Goal: Task Accomplishment & Management: Use online tool/utility

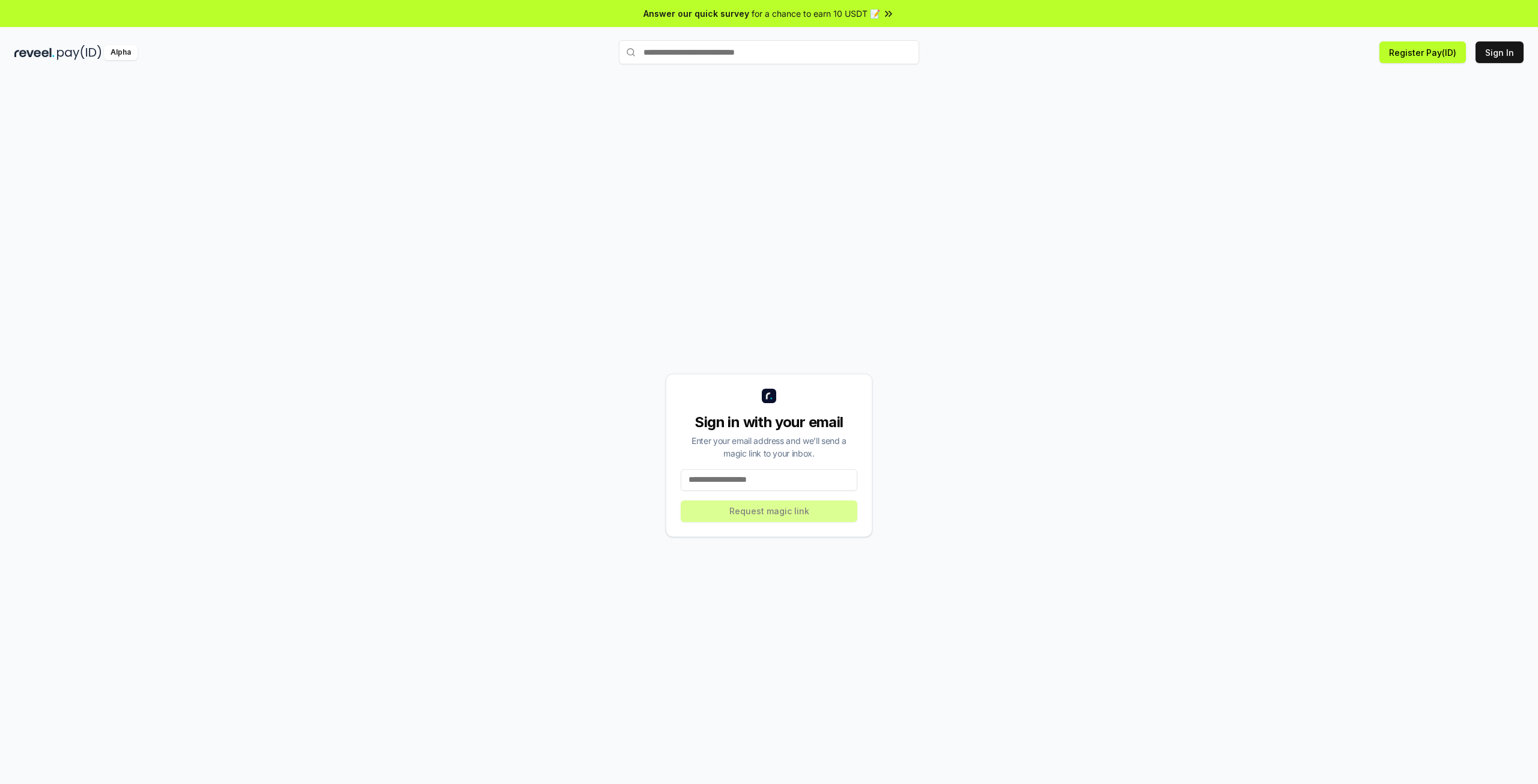
click at [711, 489] on input at bounding box center [768, 480] width 176 height 22
type input "**********"
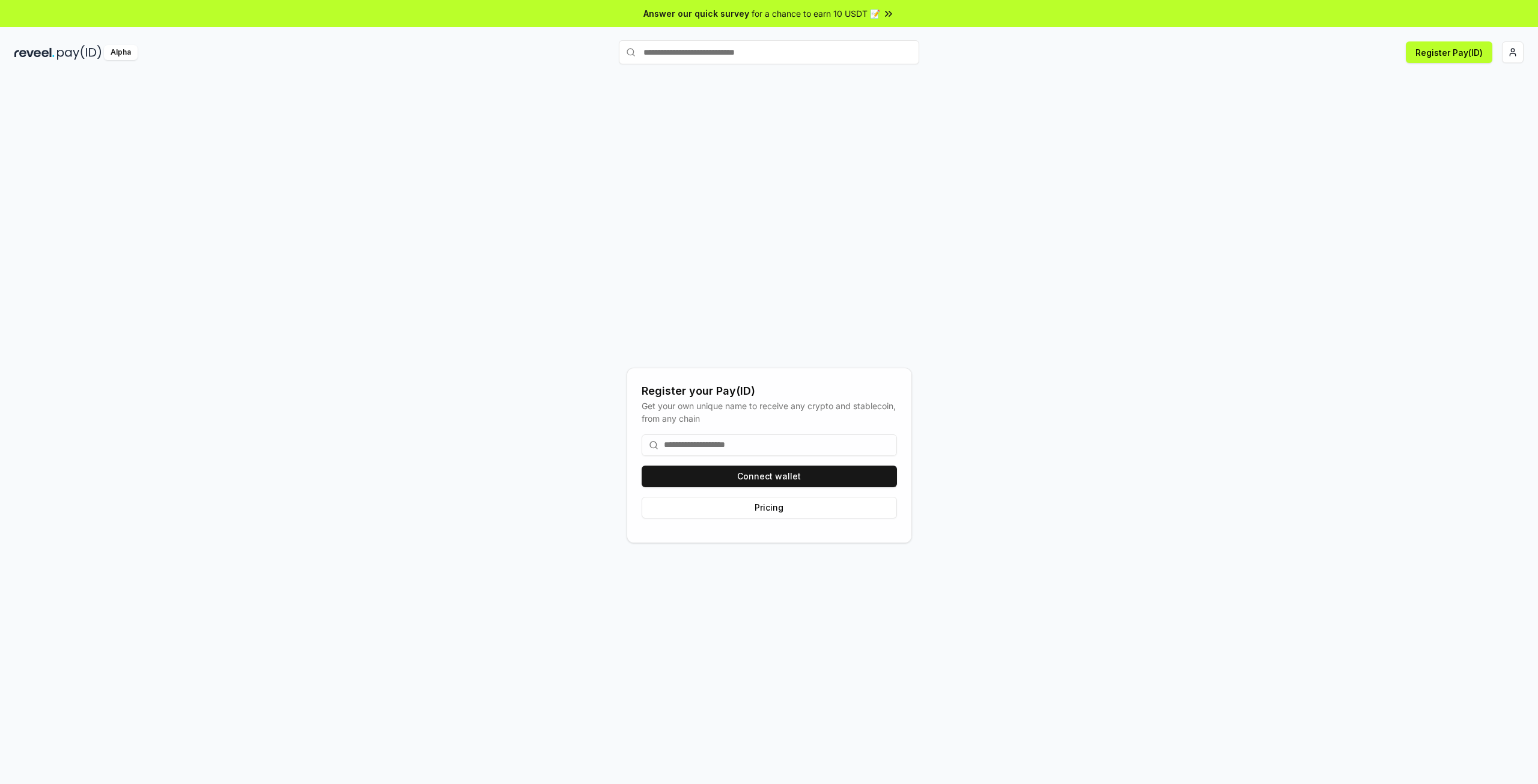
click at [746, 444] on input at bounding box center [769, 445] width 255 height 22
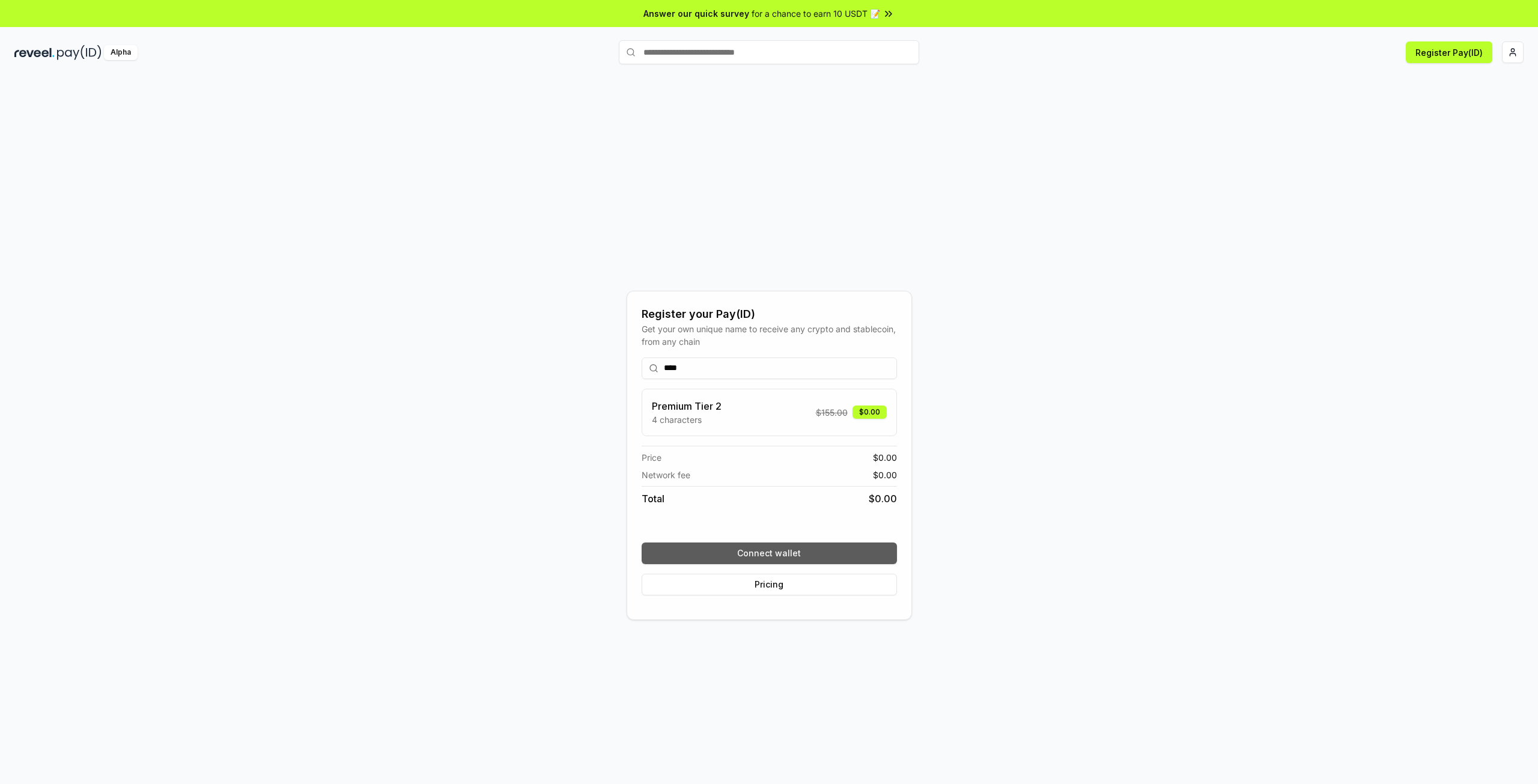
type input "****"
click at [795, 554] on button "Connect wallet" at bounding box center [769, 554] width 255 height 22
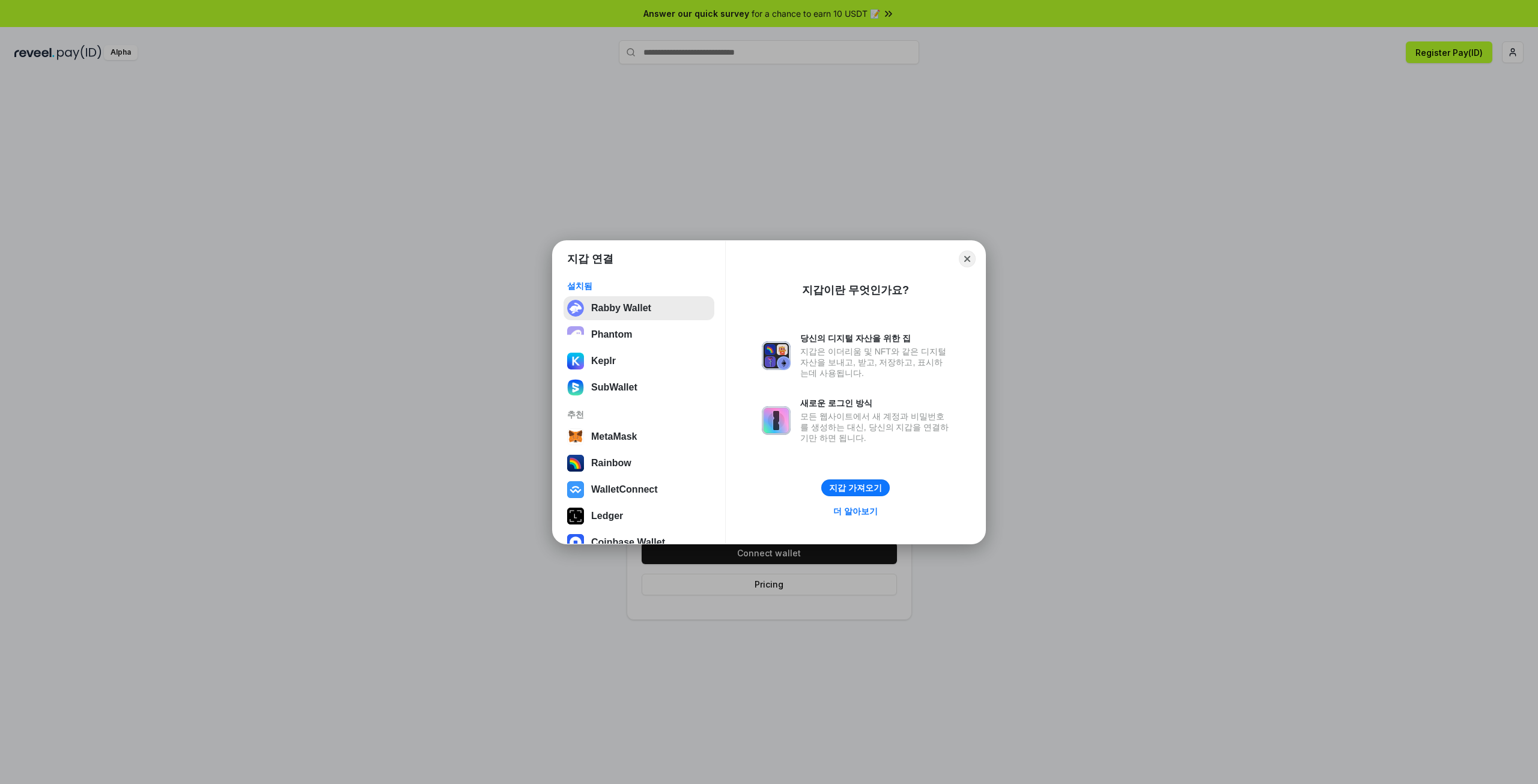
click at [630, 311] on button "Rabby Wallet" at bounding box center [639, 308] width 151 height 24
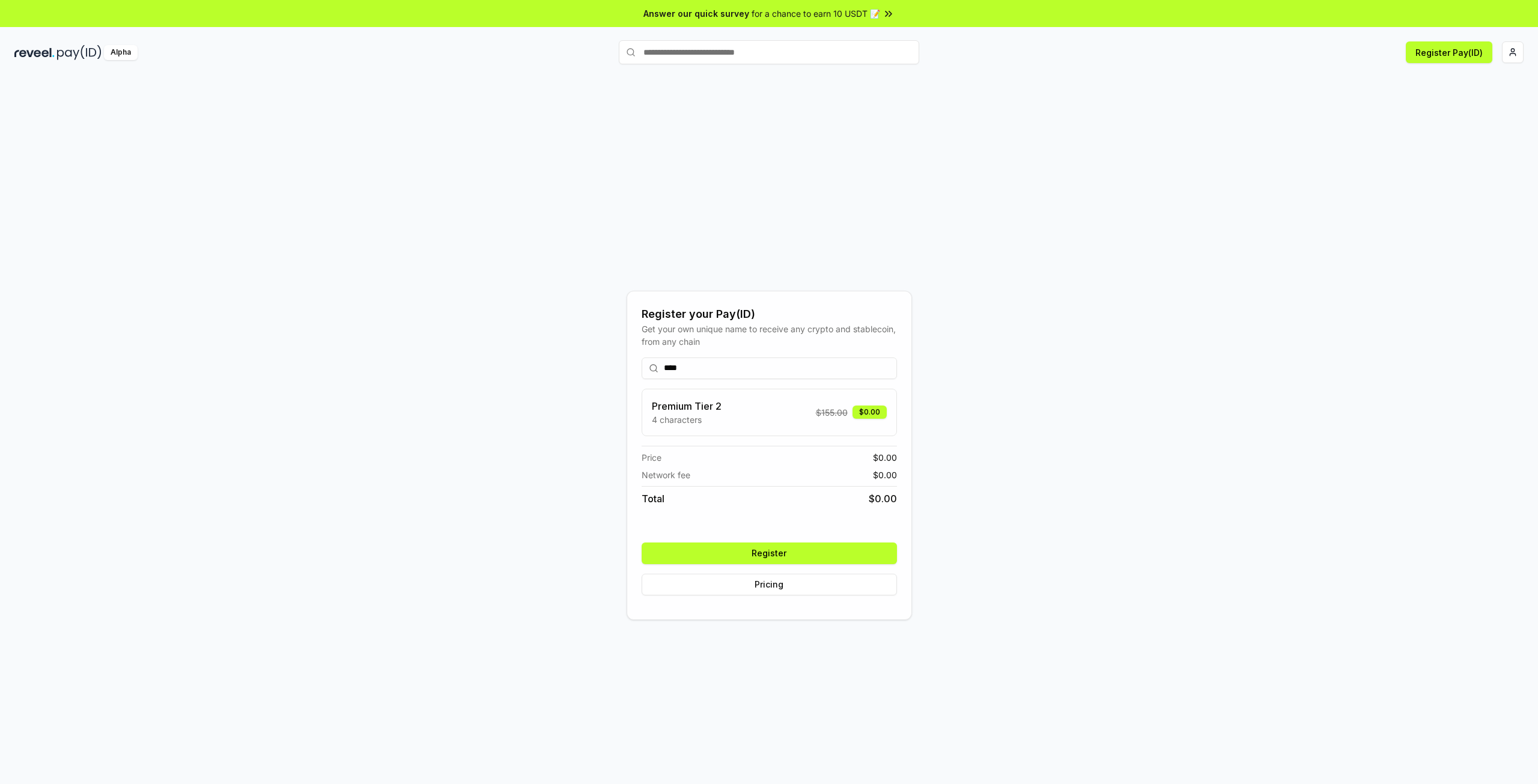
click at [807, 556] on button "Register" at bounding box center [769, 554] width 255 height 22
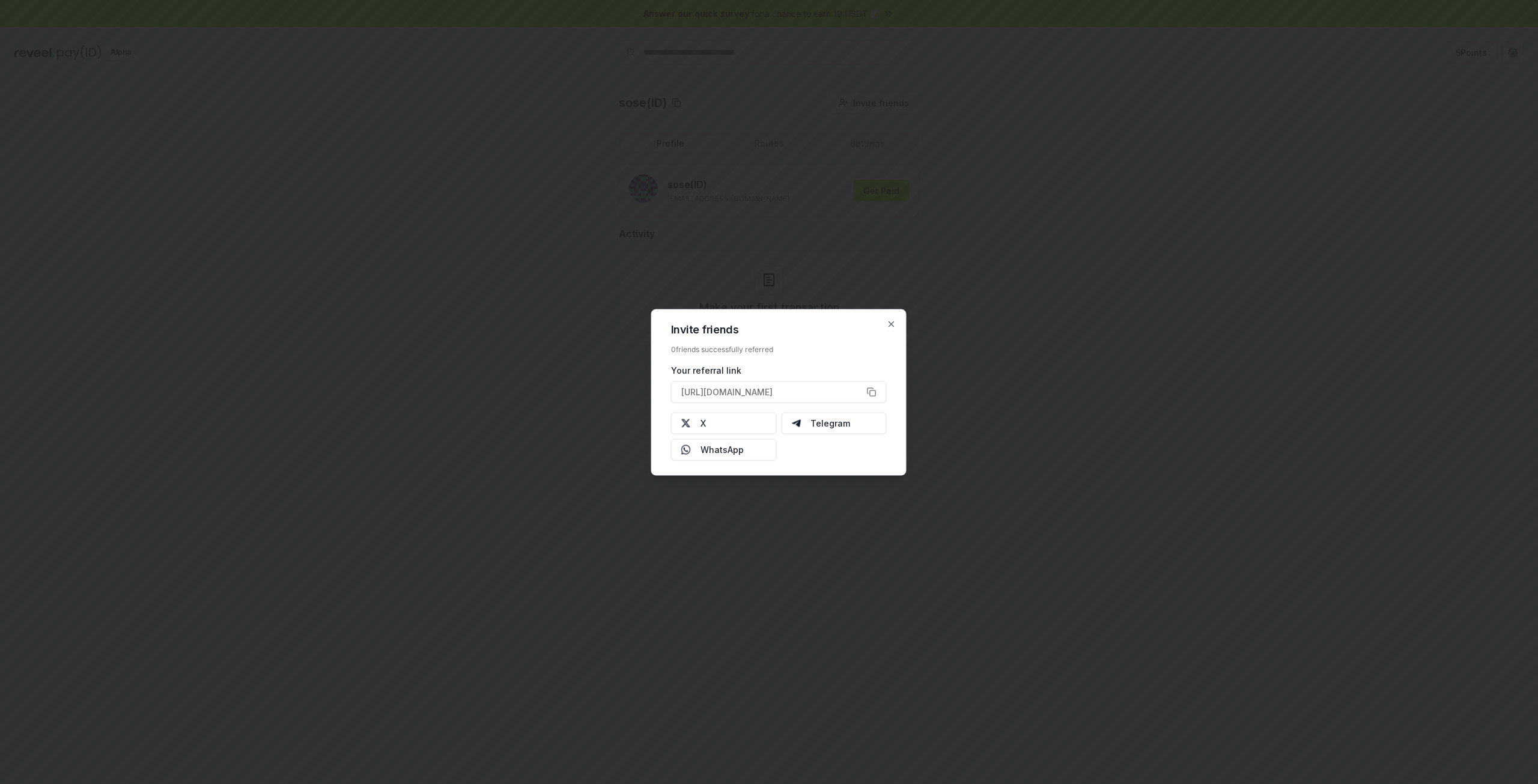
click at [1162, 290] on div at bounding box center [769, 392] width 1538 height 784
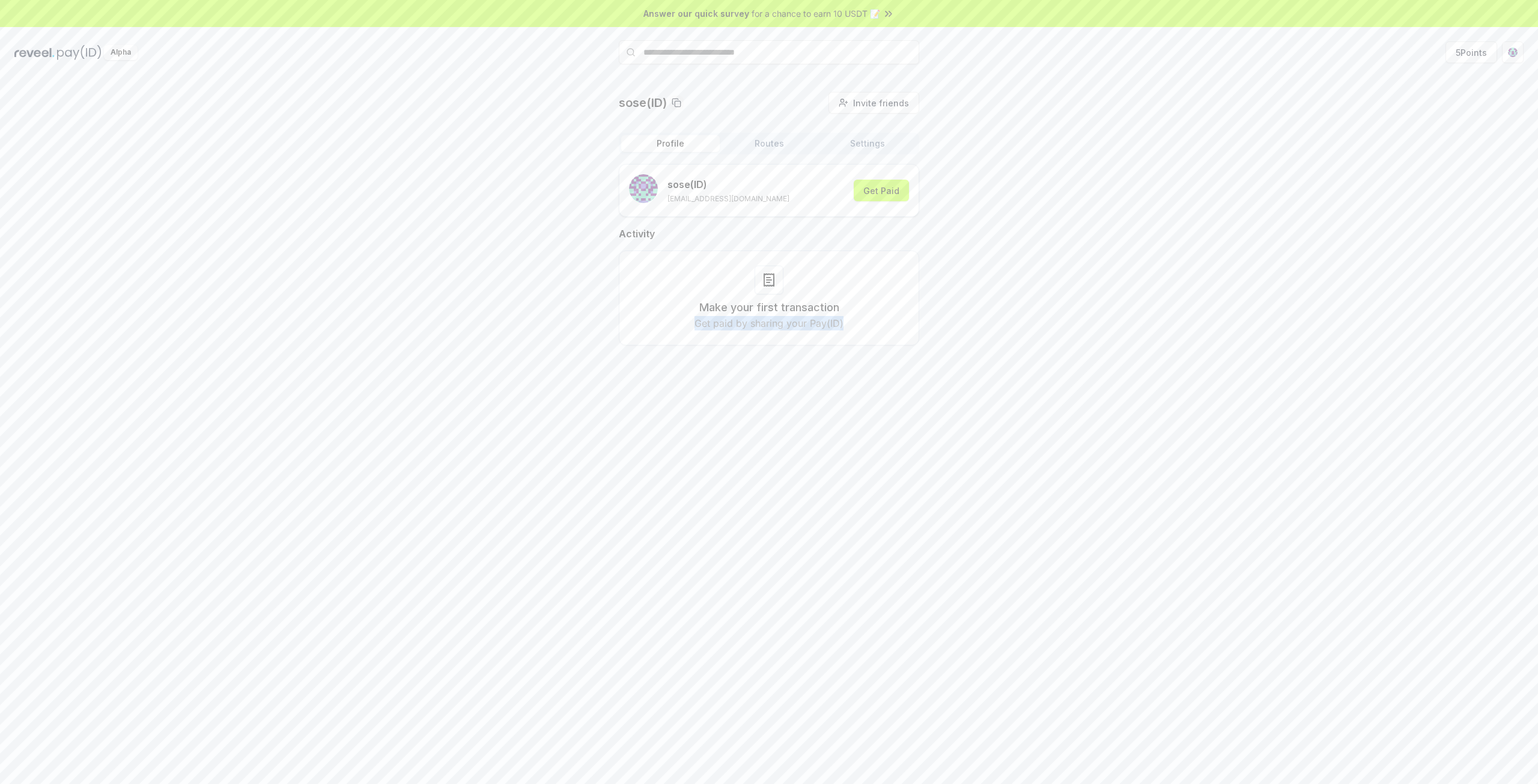
drag, startPoint x: 696, startPoint y: 312, endPoint x: 844, endPoint y: 332, distance: 149.3
click at [844, 332] on div "Make your first transaction Get paid by sharing your Pay(ID)" at bounding box center [769, 298] width 300 height 95
click at [847, 332] on div "Make your first transaction Get paid by sharing your Pay(ID)" at bounding box center [769, 298] width 300 height 95
click at [876, 191] on button "Get Paid" at bounding box center [881, 191] width 56 height 22
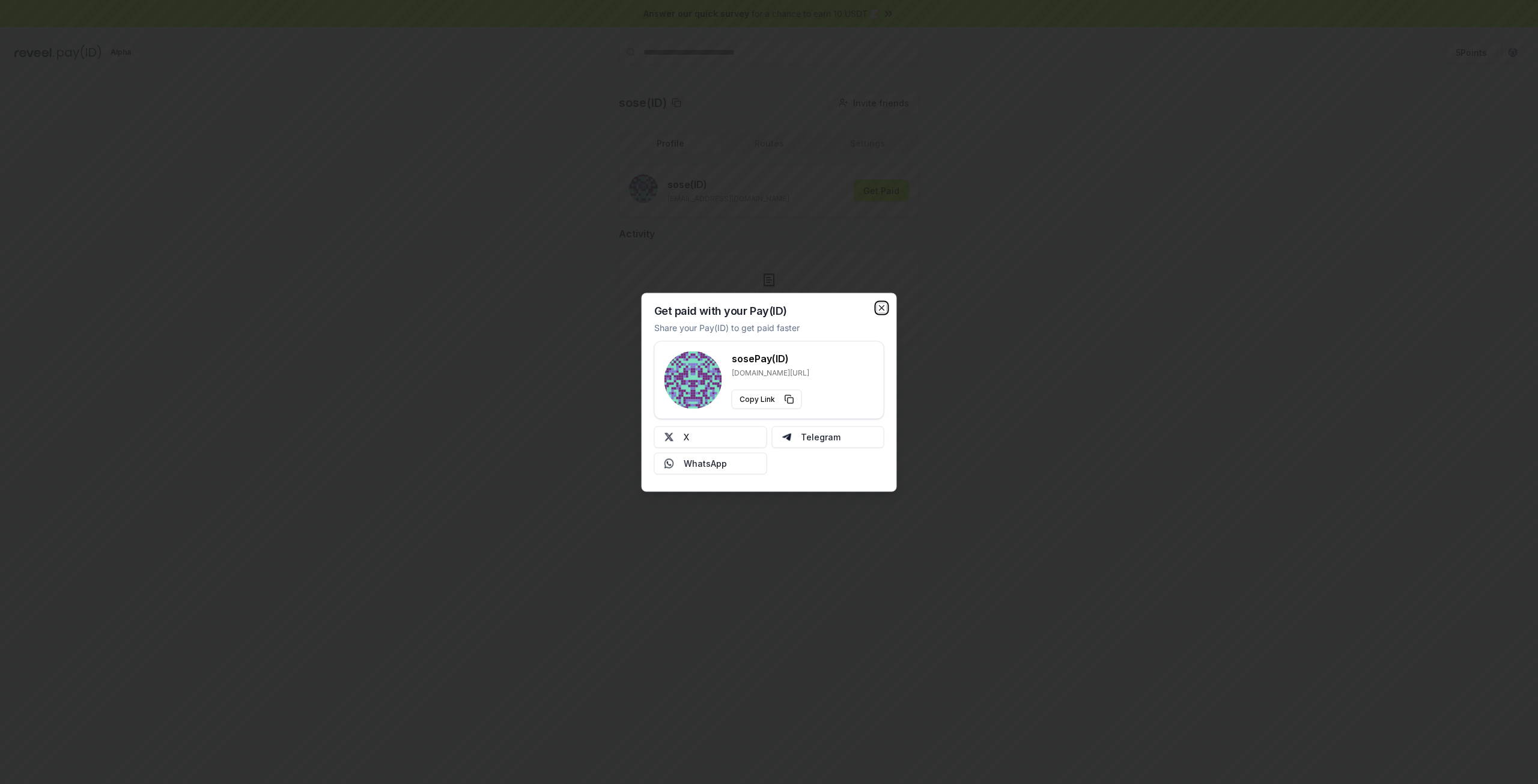
click at [882, 308] on icon "button" at bounding box center [882, 307] width 5 height 5
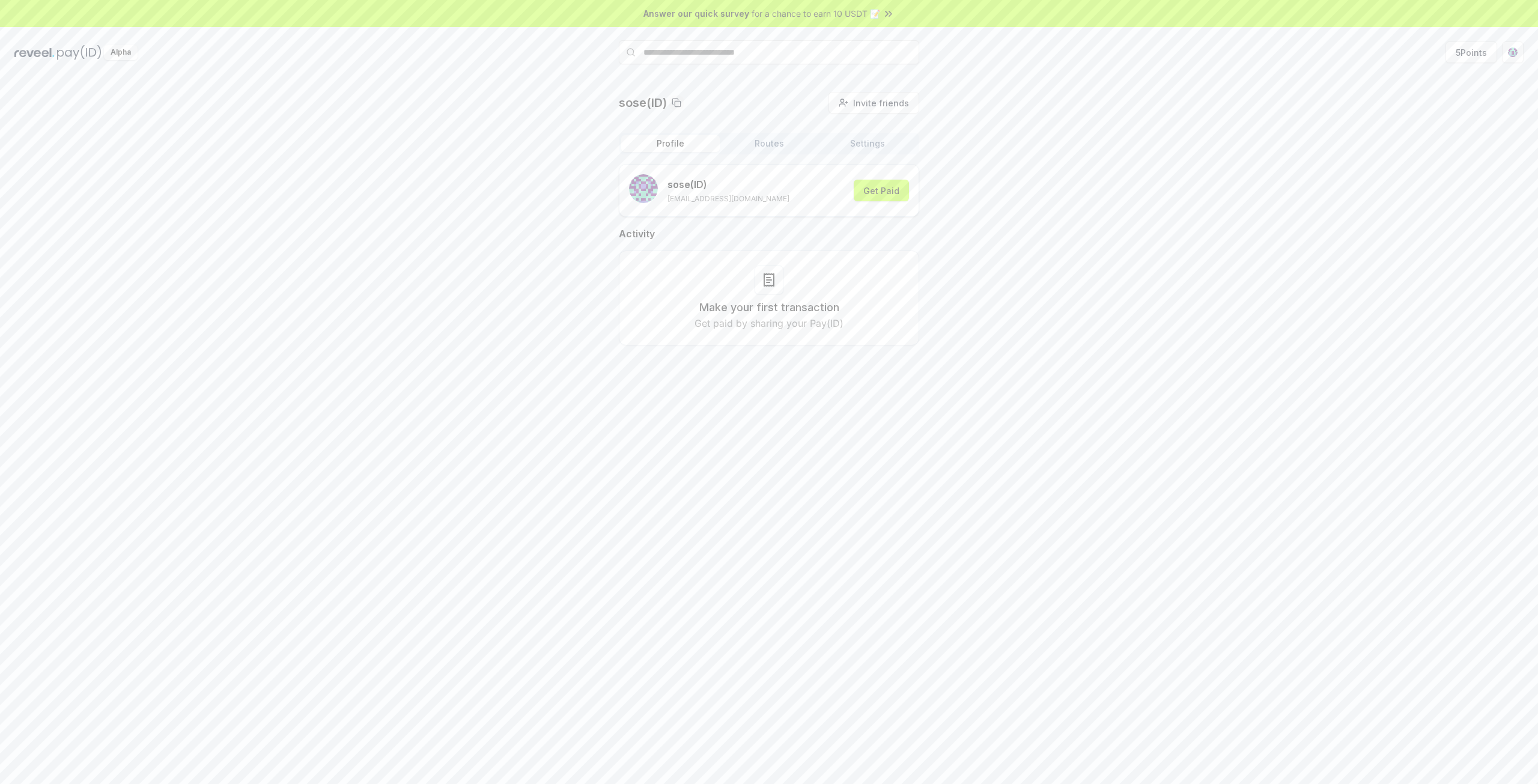
click at [785, 145] on button "Routes" at bounding box center [769, 143] width 99 height 17
click at [839, 145] on button "Settings" at bounding box center [868, 143] width 99 height 17
click at [1455, 56] on button "5 Points" at bounding box center [1471, 52] width 51 height 22
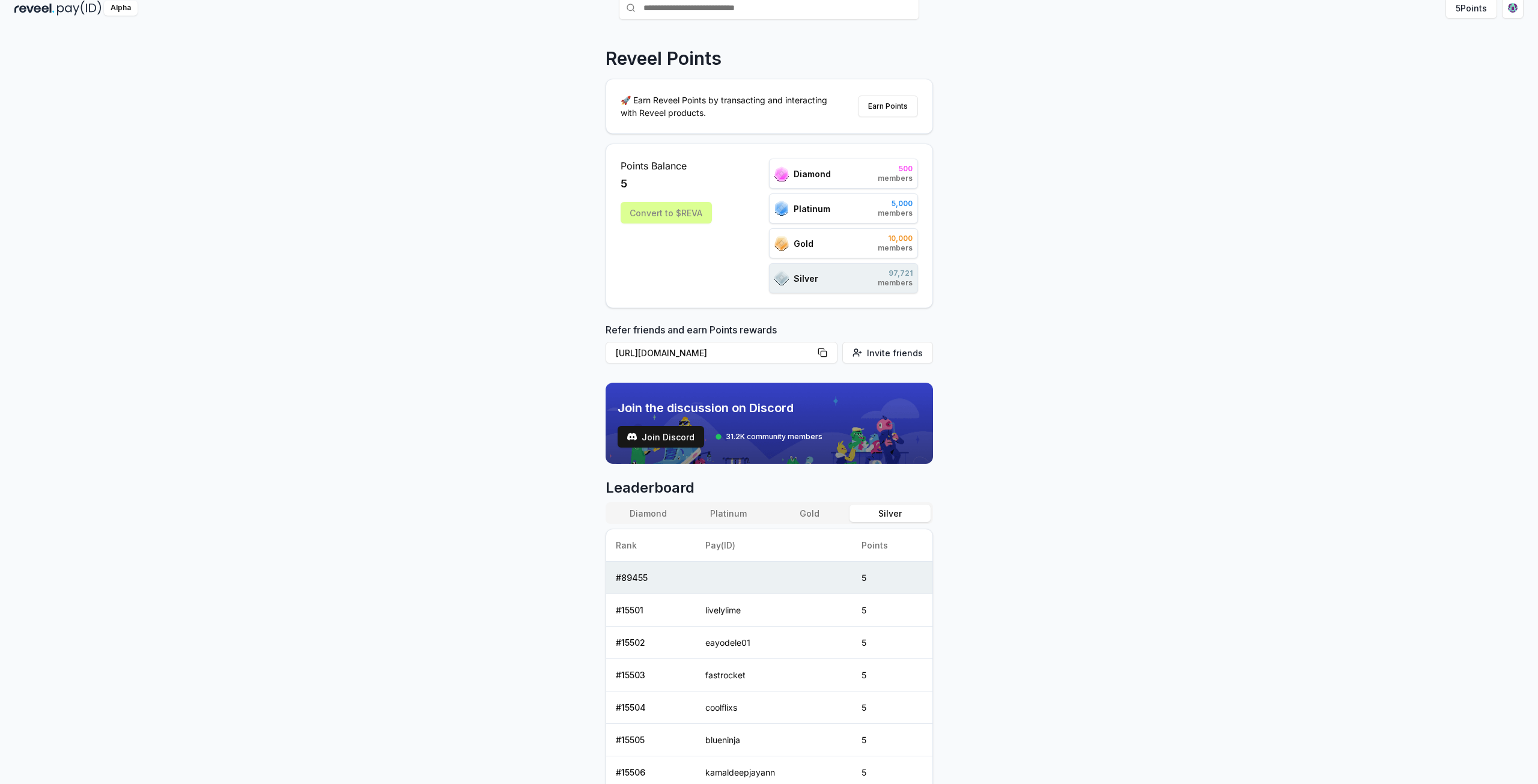
scroll to position [60, 0]
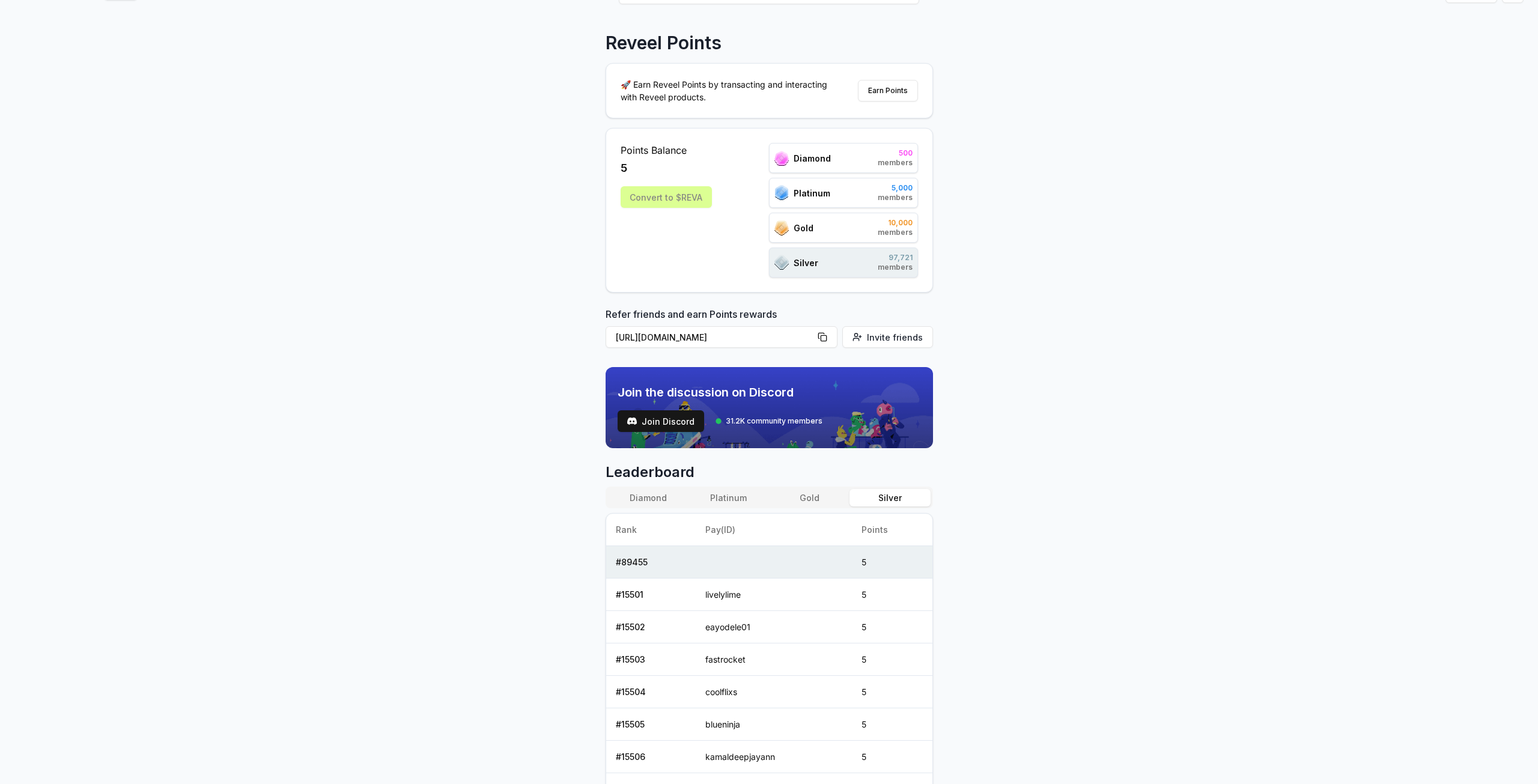
click at [670, 495] on button "Diamond" at bounding box center [648, 497] width 80 height 17
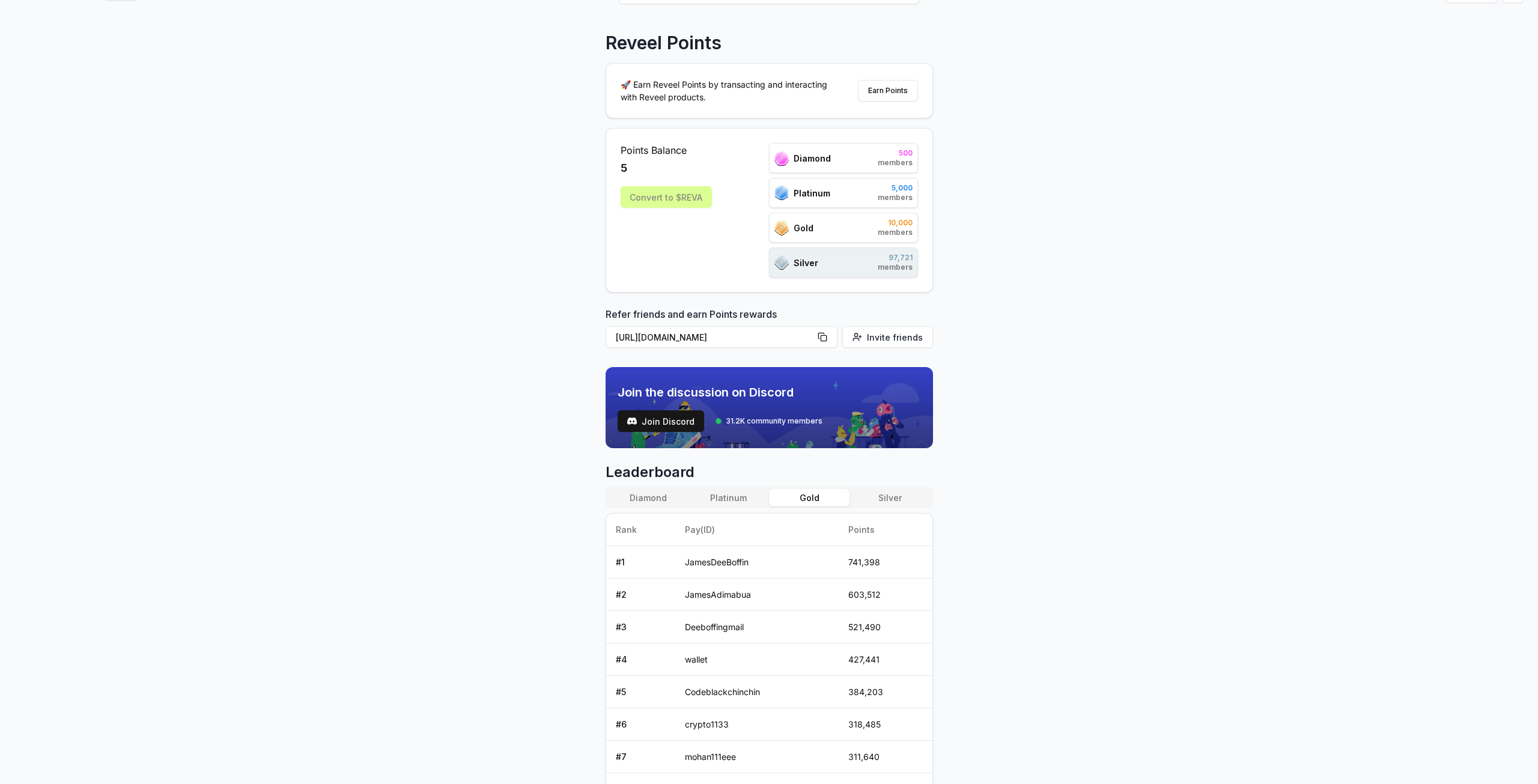
click at [799, 499] on button "Gold" at bounding box center [809, 497] width 80 height 17
click at [887, 497] on button "Silver" at bounding box center [889, 497] width 80 height 17
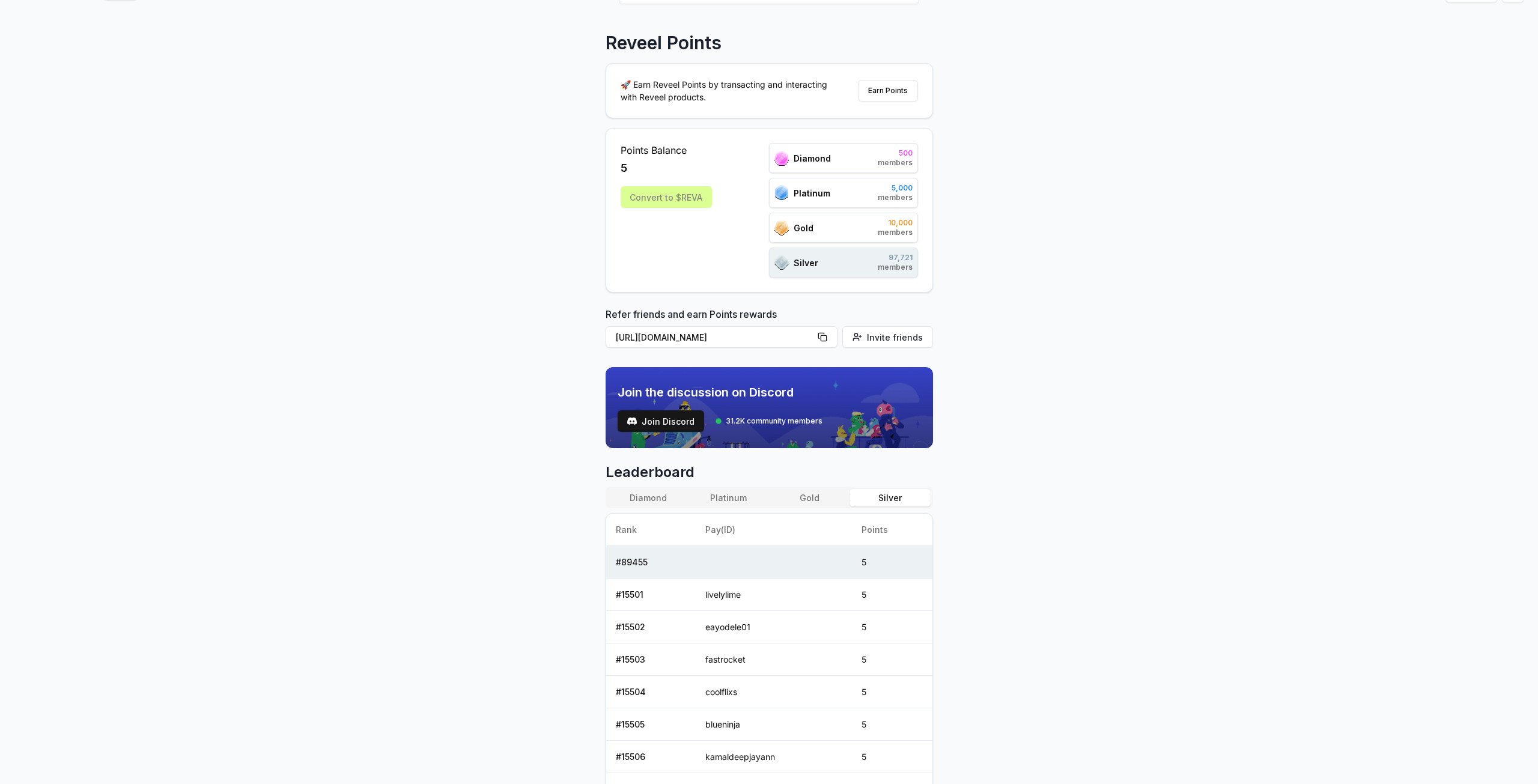
click at [711, 489] on button "Platinum" at bounding box center [729, 497] width 80 height 17
click at [785, 493] on button "Gold" at bounding box center [809, 497] width 80 height 17
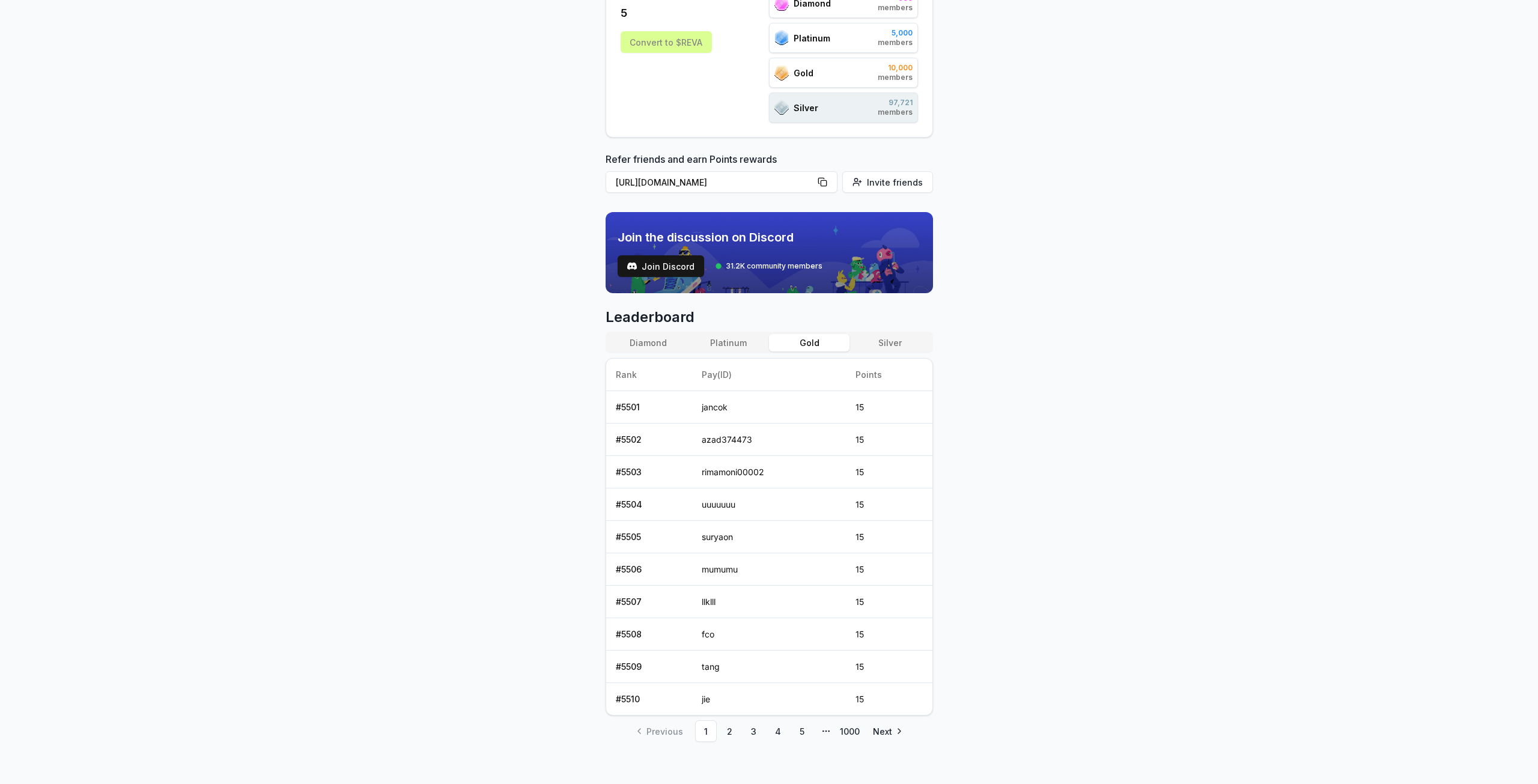
scroll to position [216, 0]
click at [739, 342] on button "Platinum" at bounding box center [729, 341] width 80 height 17
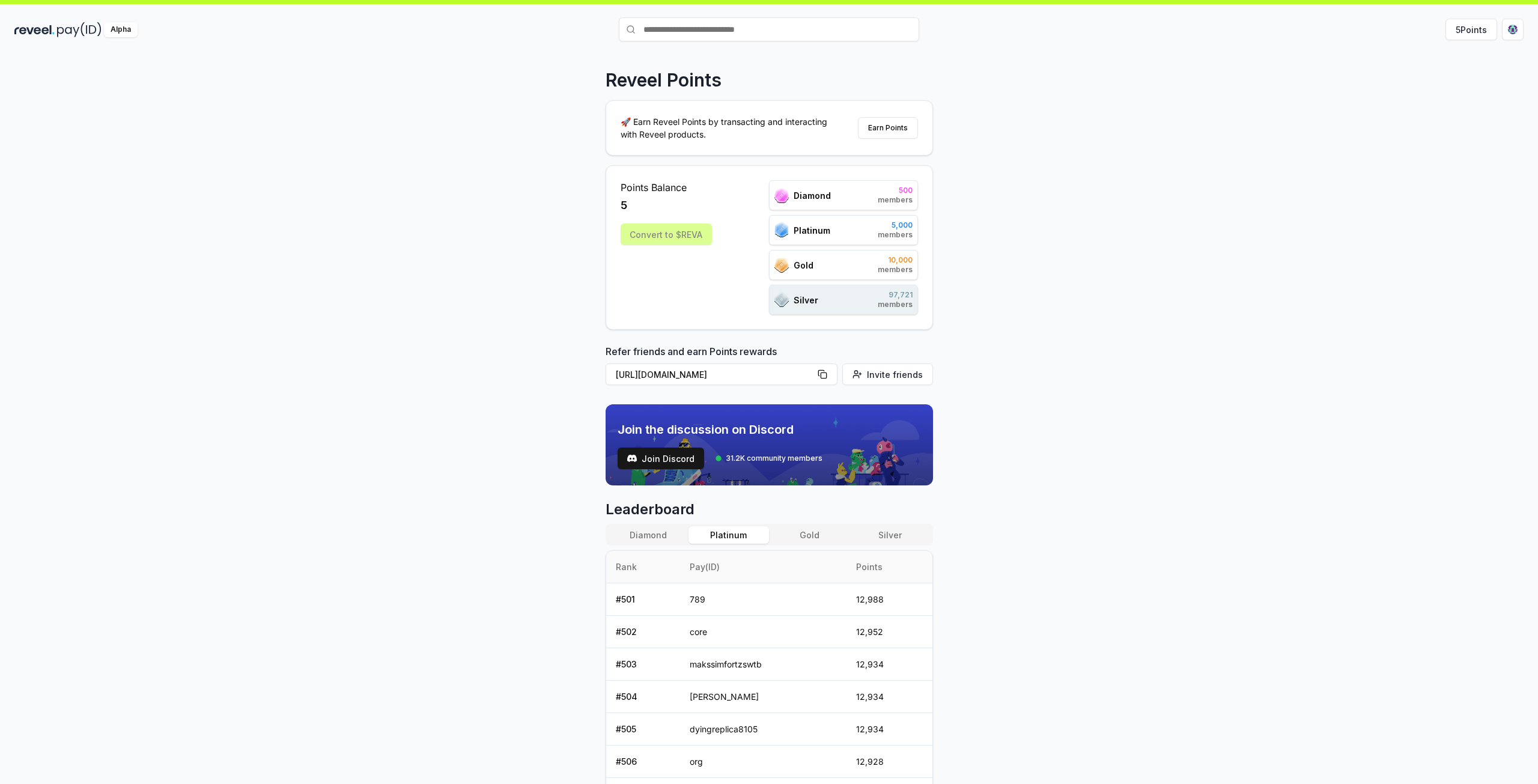
scroll to position [0, 0]
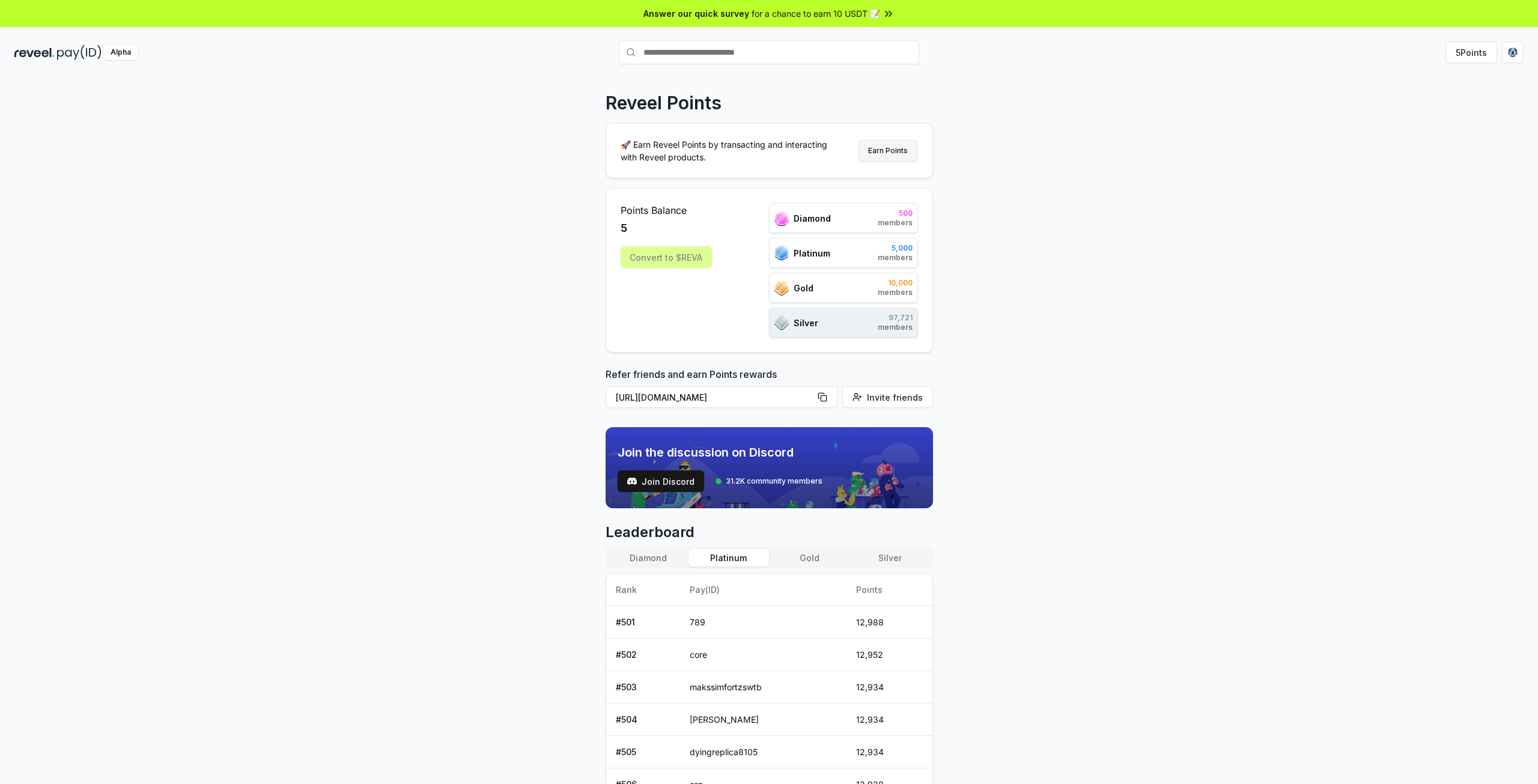
click at [891, 148] on button "Earn Points" at bounding box center [888, 151] width 60 height 22
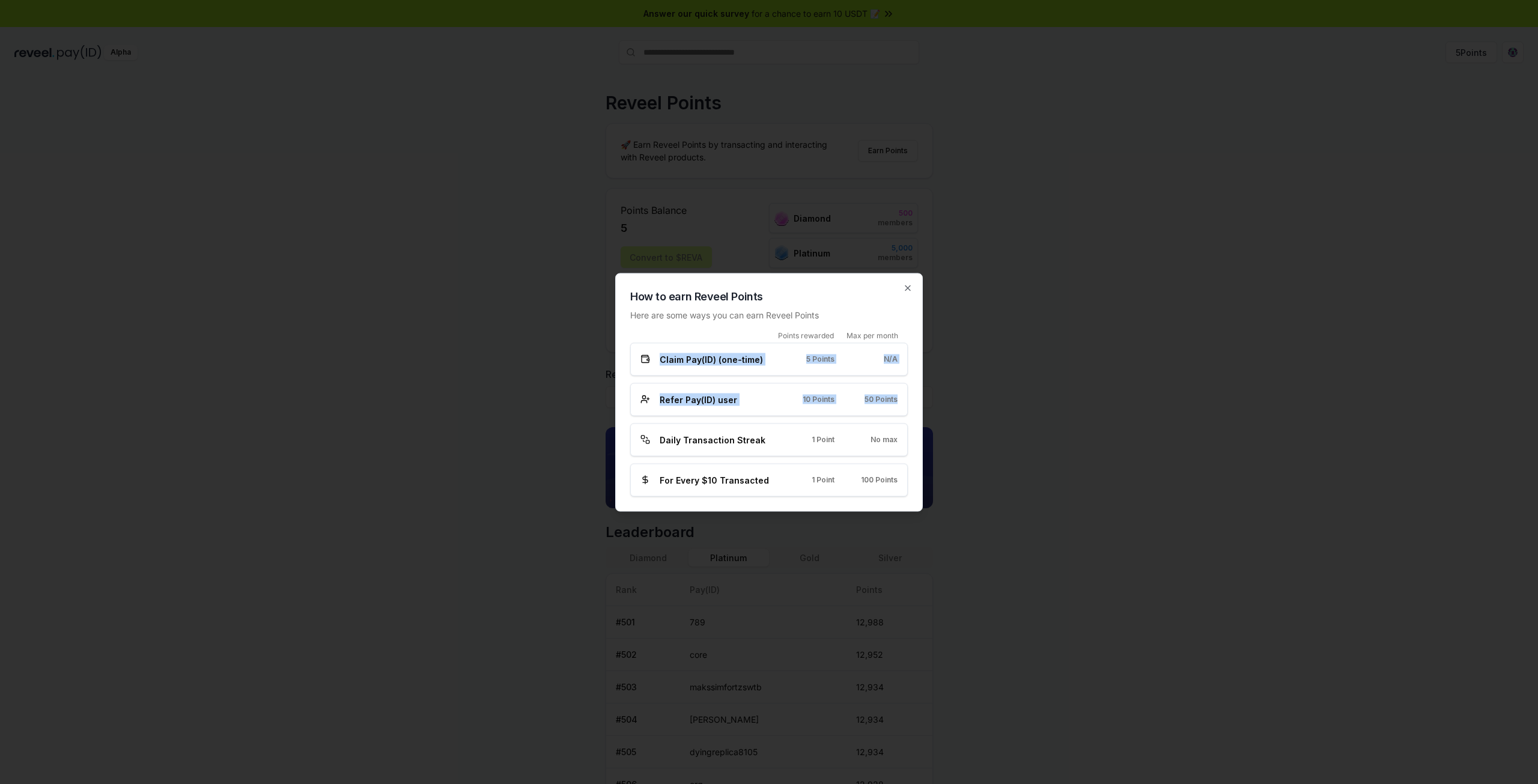
drag, startPoint x: 659, startPoint y: 360, endPoint x: 899, endPoint y: 407, distance: 244.6
click at [899, 407] on div "Points rewarded Max per month Claim Pay(ID) (one-time) 5 Points N/A Refer Pay(I…" at bounding box center [769, 414] width 278 height 166
click at [899, 407] on div "Refer Pay(ID) user 10 Points 50 Points" at bounding box center [769, 399] width 278 height 33
drag, startPoint x: 655, startPoint y: 437, endPoint x: 898, endPoint y: 449, distance: 243.3
click at [898, 449] on div "Daily Transaction Streak 1 Point No max" at bounding box center [769, 439] width 278 height 33
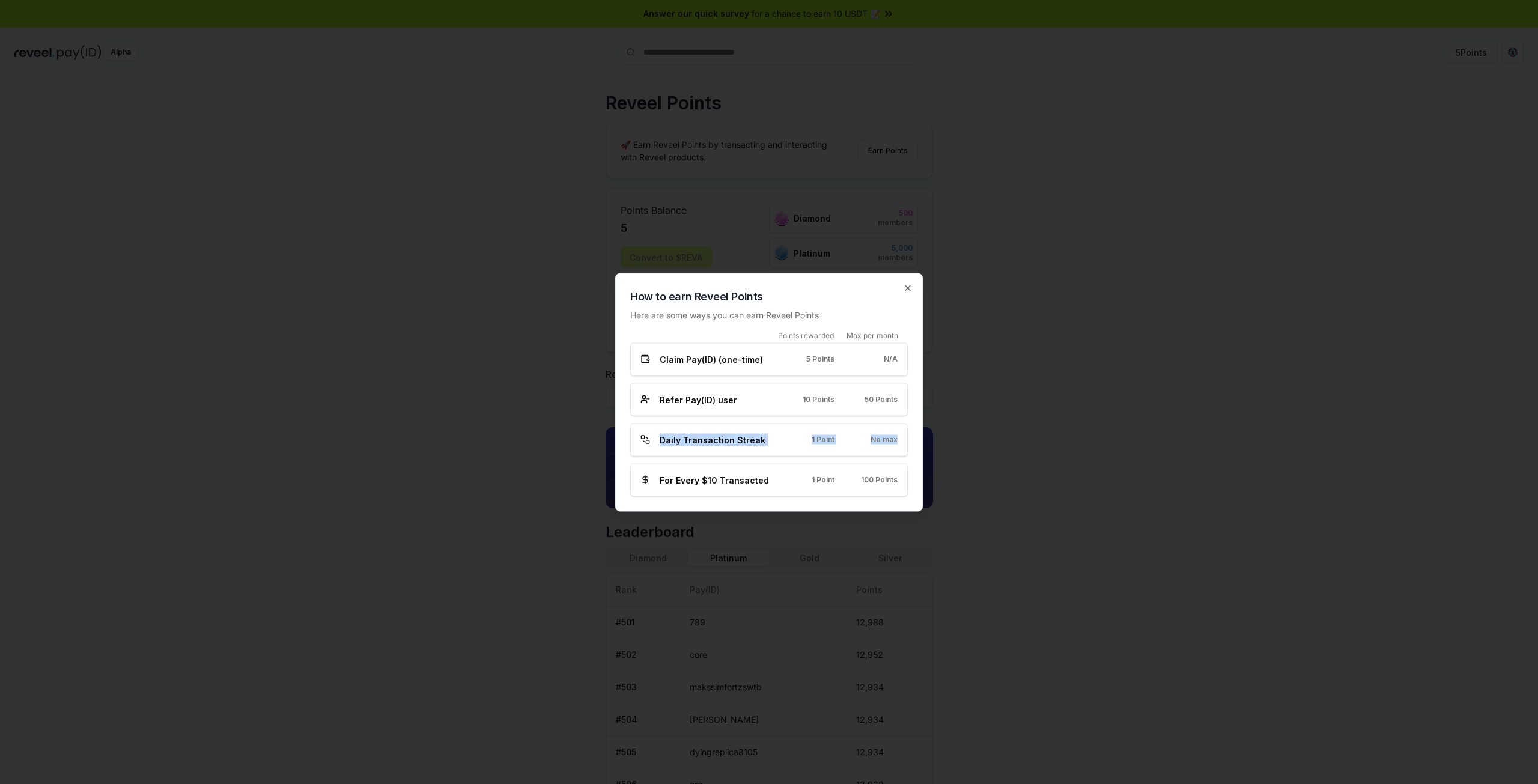
click at [900, 449] on div "Daily Transaction Streak 1 Point No max" at bounding box center [769, 439] width 278 height 33
drag, startPoint x: 655, startPoint y: 476, endPoint x: 900, endPoint y: 482, distance: 245.1
click at [900, 482] on div "For Every $10 Transacted 1 Point 100 Points" at bounding box center [769, 479] width 278 height 33
click at [906, 292] on icon "button" at bounding box center [908, 287] width 10 height 10
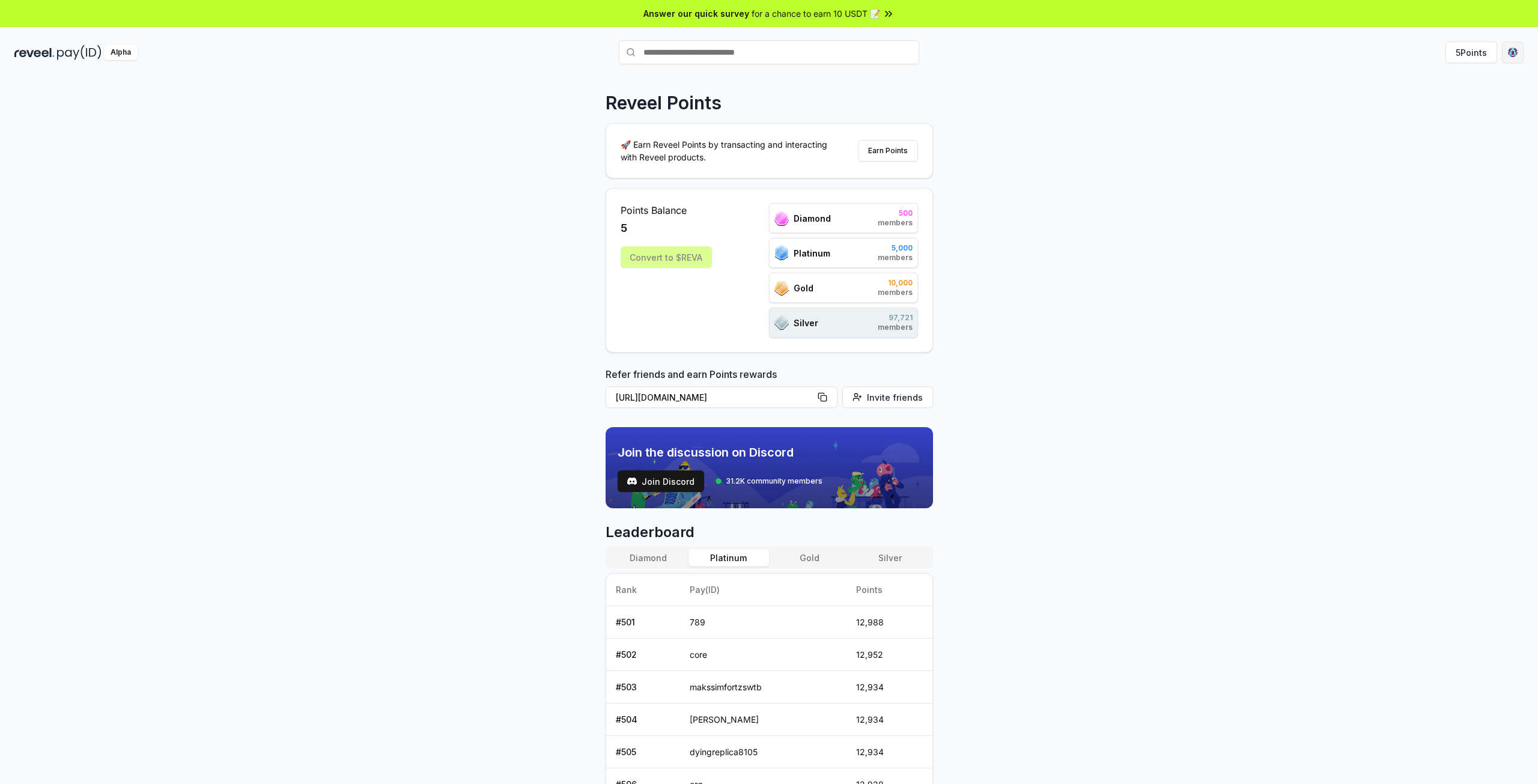
click at [1513, 46] on html "Answer our quick survey for a chance to earn 10 USDT 📝 Alpha 5 Points Reveel Po…" at bounding box center [769, 392] width 1538 height 784
click at [235, 80] on html "Answer our quick survey for a chance to earn 10 USDT 📝 Alpha 5 Points Reveel Po…" at bounding box center [769, 392] width 1538 height 784
click at [113, 52] on div "Alpha" at bounding box center [120, 53] width 34 height 15
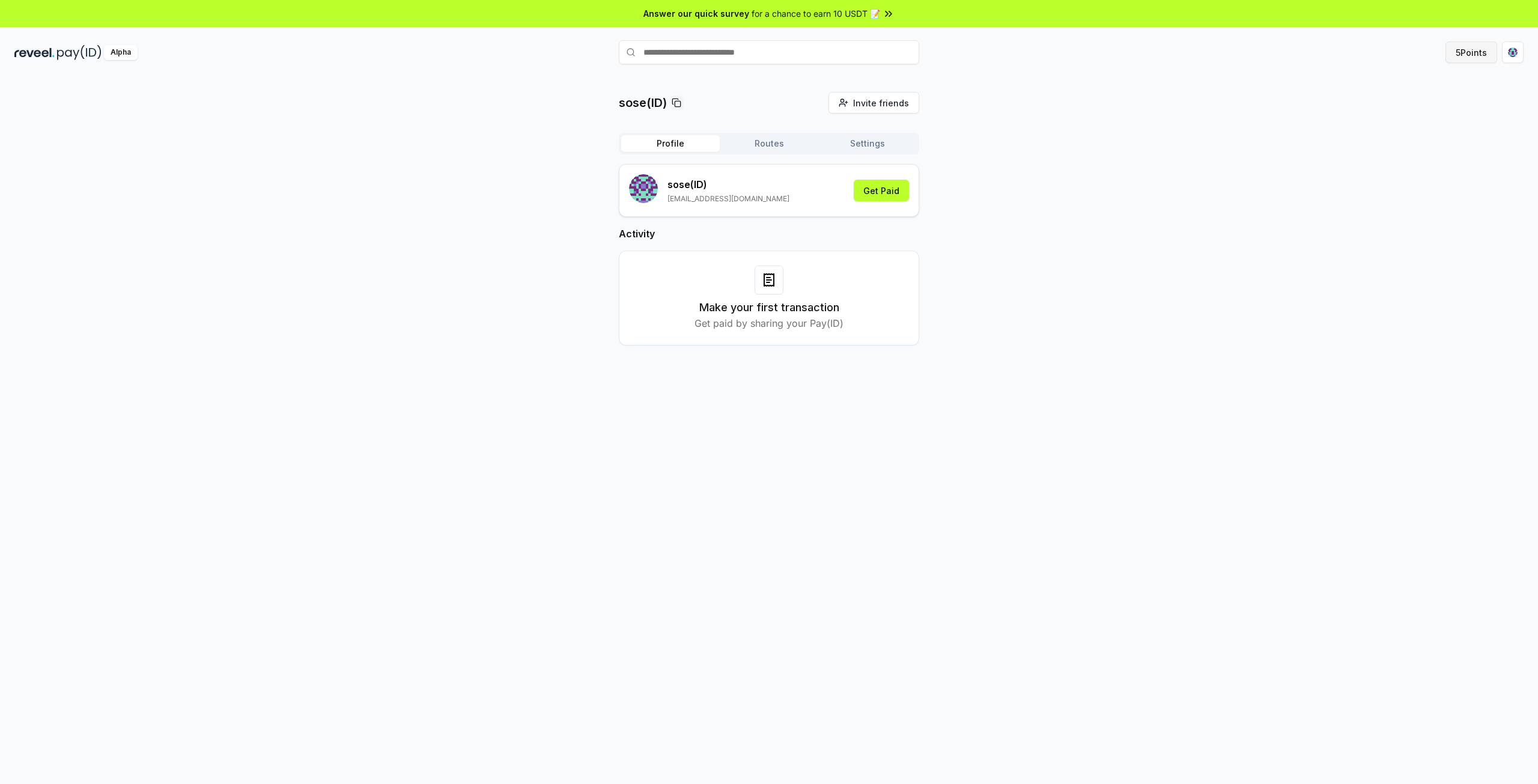
click at [1468, 56] on button "5 Points" at bounding box center [1471, 52] width 51 height 22
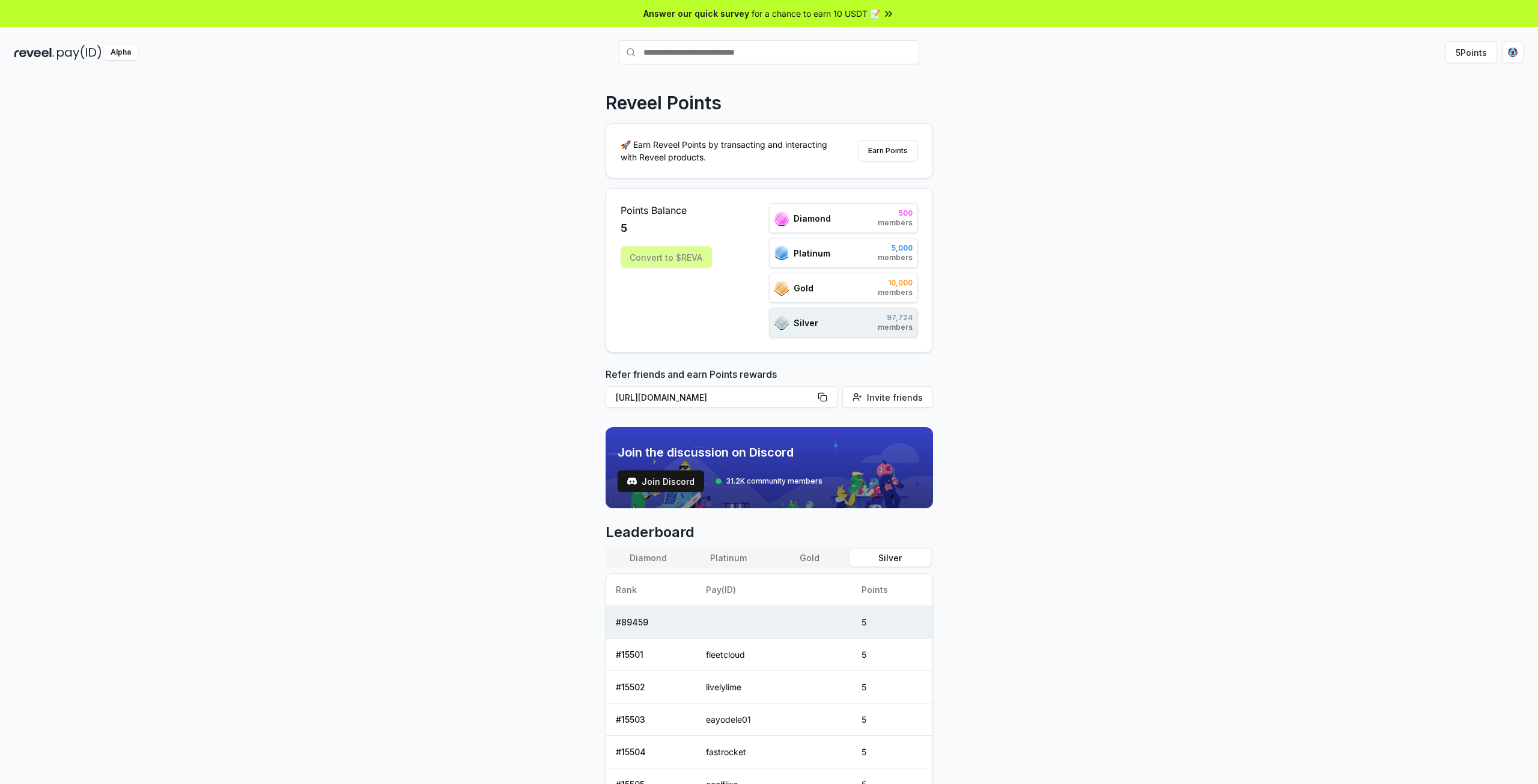
drag, startPoint x: 907, startPoint y: 149, endPoint x: 1153, endPoint y: 482, distance: 414.0
click at [1178, 444] on div "Reveel Points 🚀 Earn Reveel Points by transacting and interacting with Reveel p…" at bounding box center [769, 443] width 1538 height 750
click at [814, 562] on button "Gold" at bounding box center [809, 557] width 80 height 17
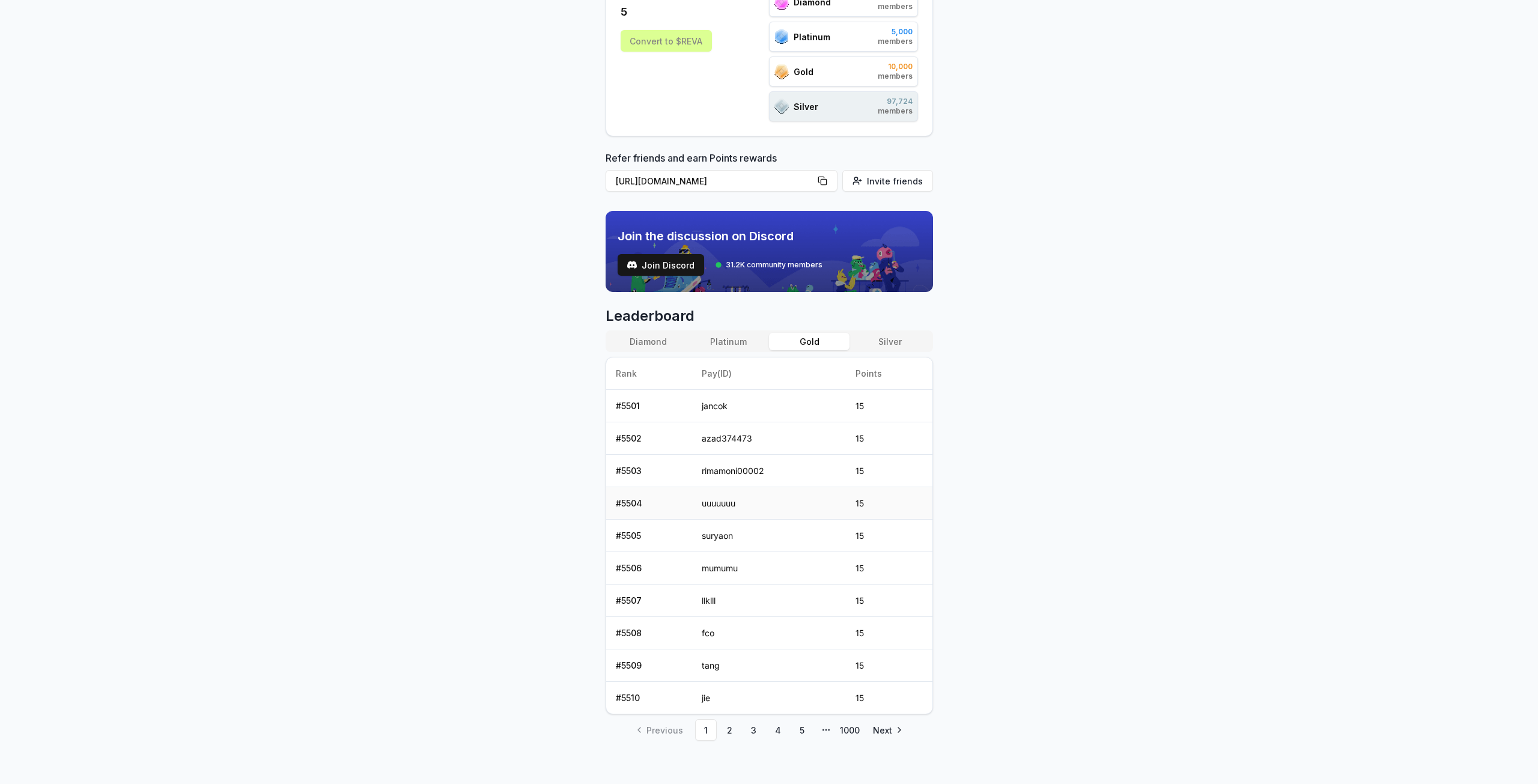
scroll to position [156, 0]
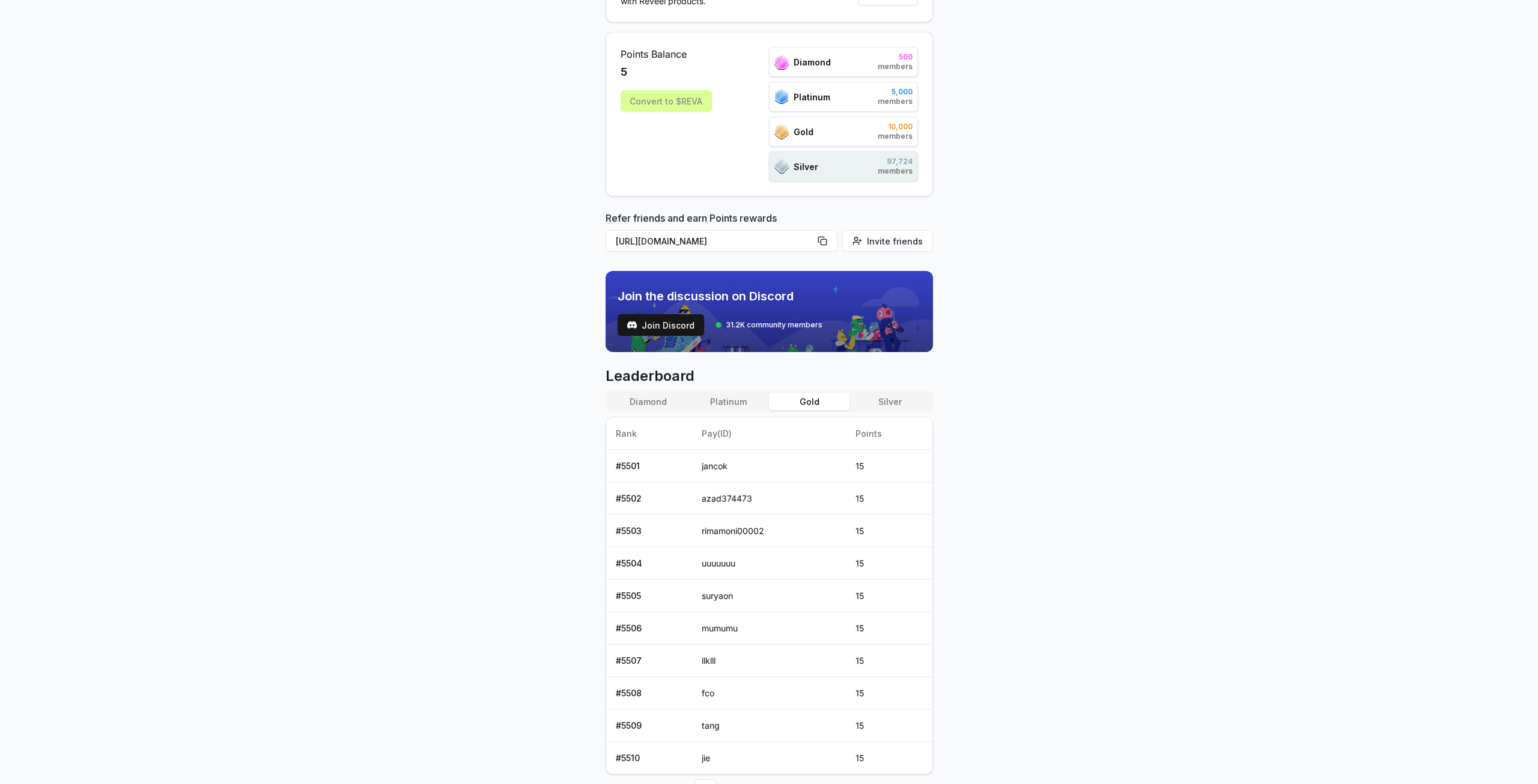
click at [737, 386] on div "Leaderboard Diamond Platinum Gold Silver Rank Pay(ID) Points # 5501 jancok 15 #…" at bounding box center [769, 583] width 327 height 434
click at [737, 394] on button "Platinum" at bounding box center [729, 401] width 80 height 17
click at [812, 399] on button "Gold" at bounding box center [809, 401] width 80 height 17
click at [760, 410] on div "Diamond Platinum Gold Silver Rank Pay(ID) Points # 5501 jancok 15 # 5502 azad37…" at bounding box center [769, 582] width 327 height 384
click at [740, 400] on button "Platinum" at bounding box center [729, 401] width 80 height 17
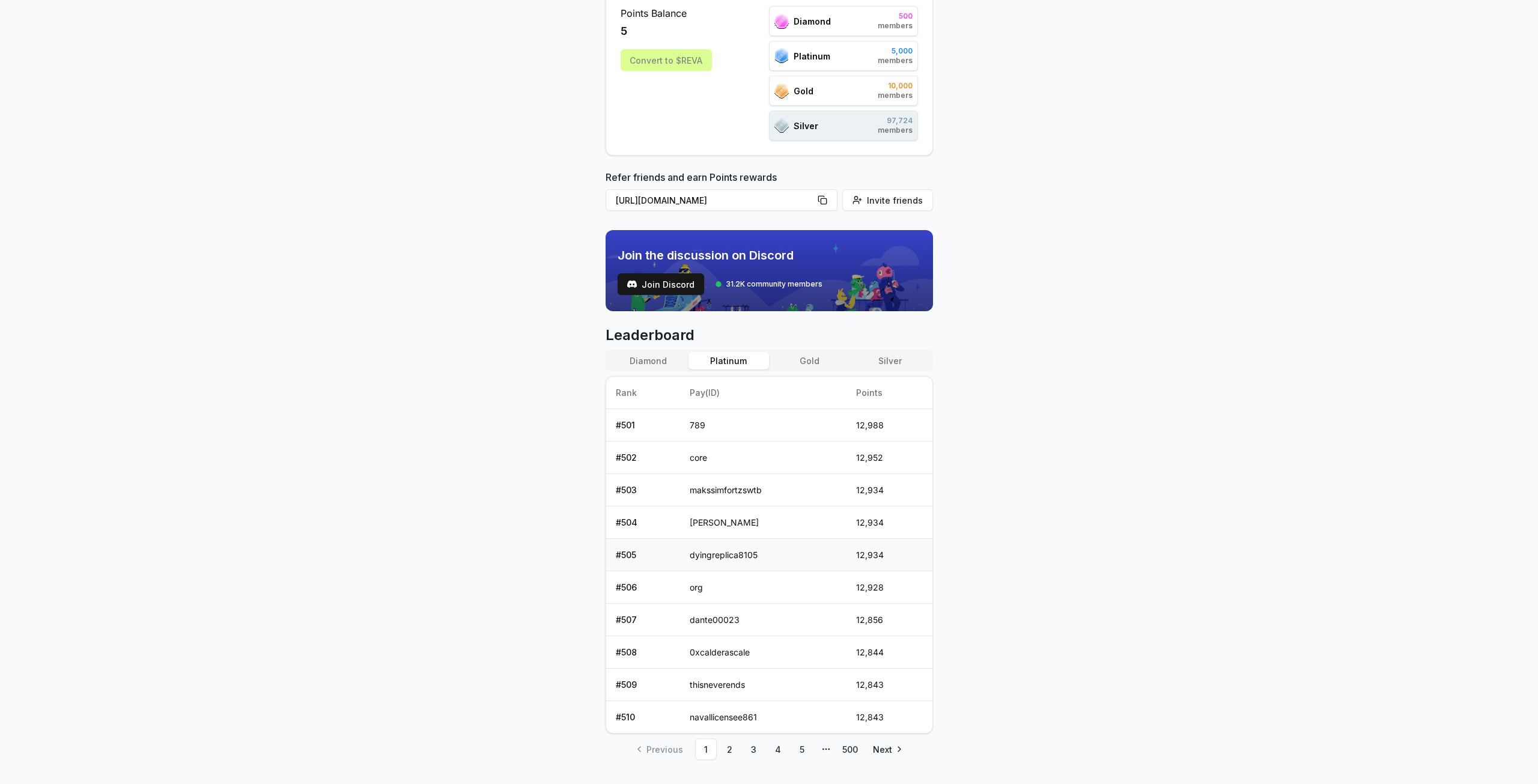
scroll to position [216, 0]
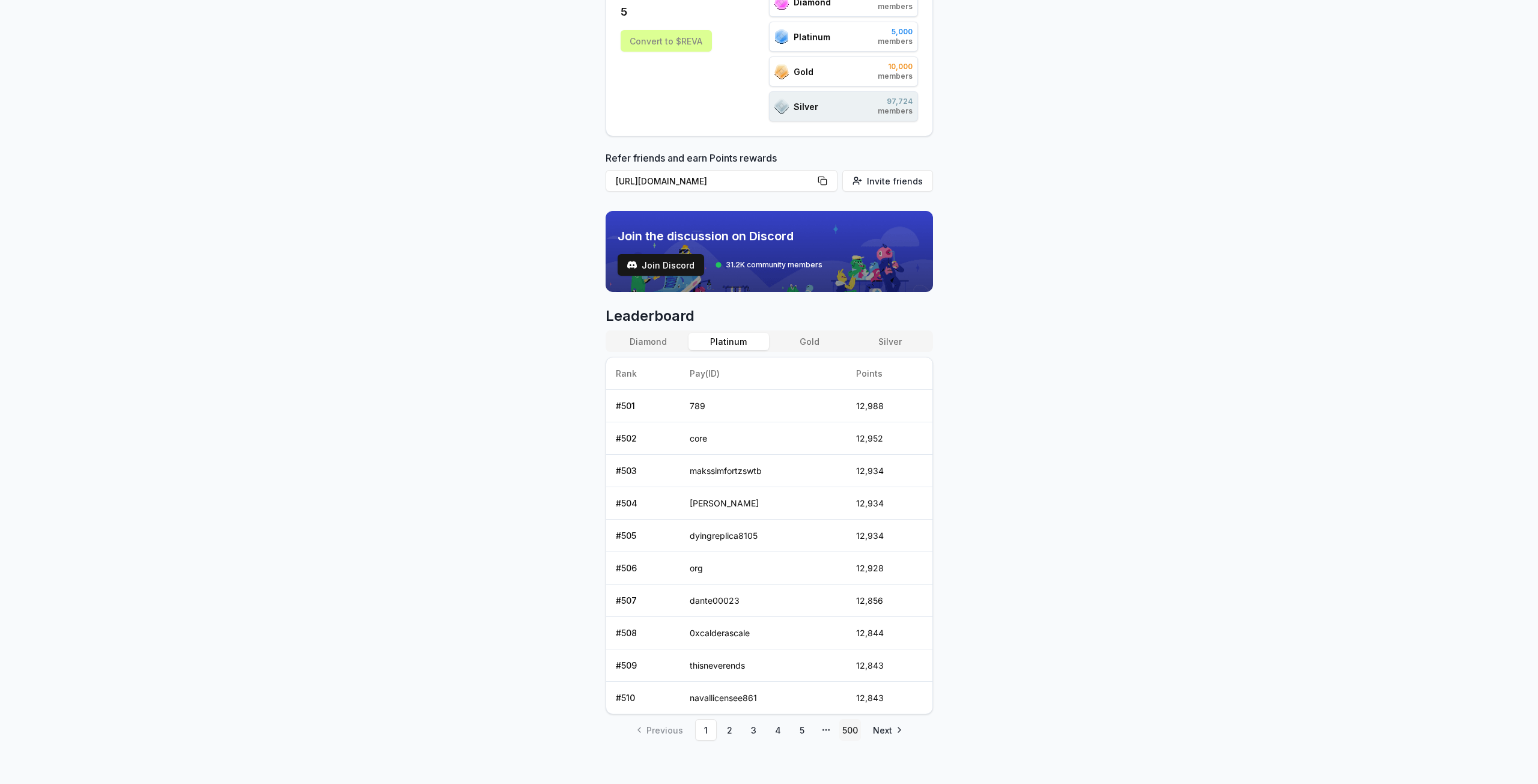
click at [855, 722] on link "500" at bounding box center [850, 730] width 22 height 22
click at [752, 724] on link "496" at bounding box center [754, 730] width 22 height 22
click at [746, 726] on link "495" at bounding box center [754, 730] width 22 height 22
click at [751, 727] on link "494" at bounding box center [754, 730] width 22 height 22
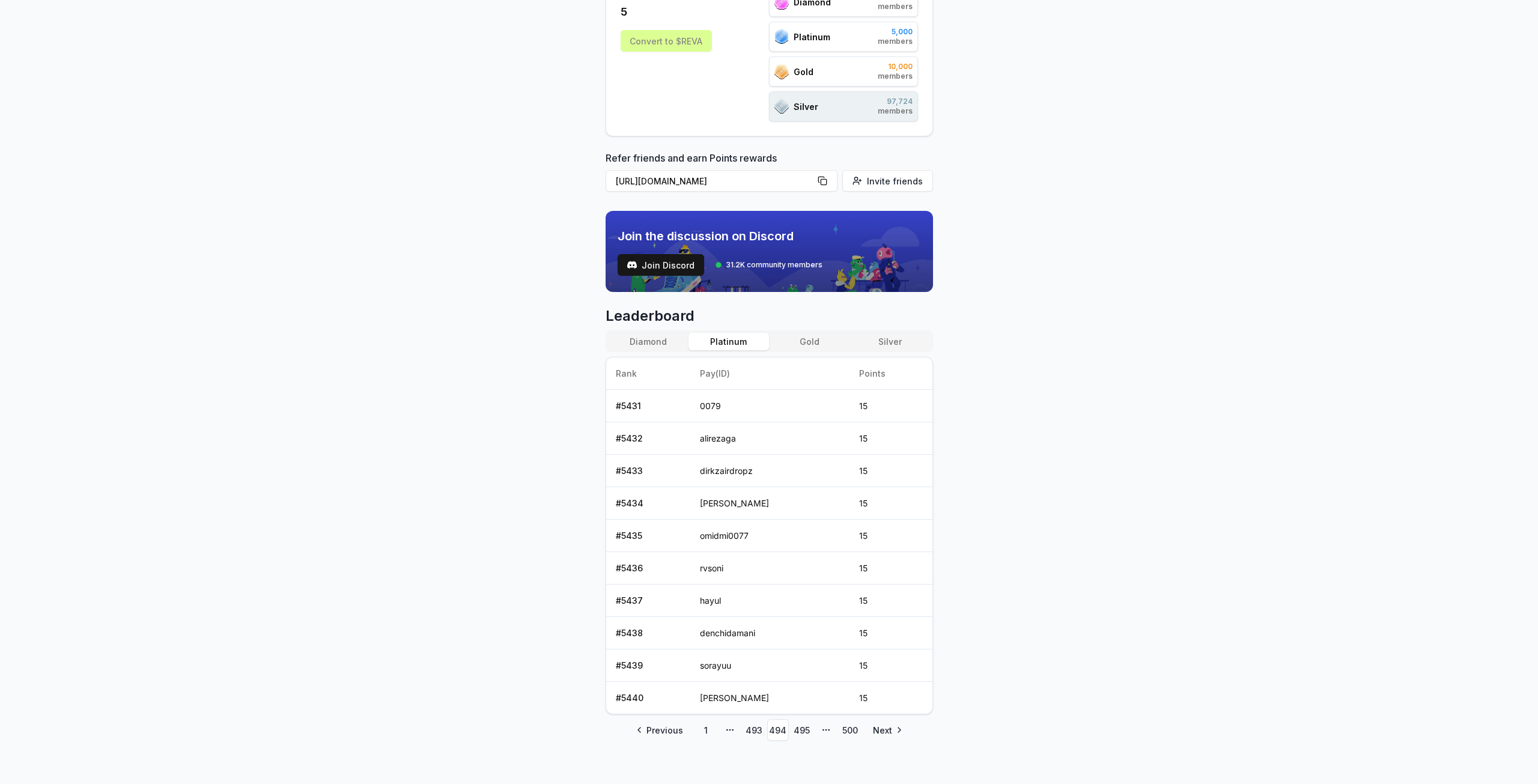
click at [751, 727] on link "493" at bounding box center [754, 730] width 22 height 22
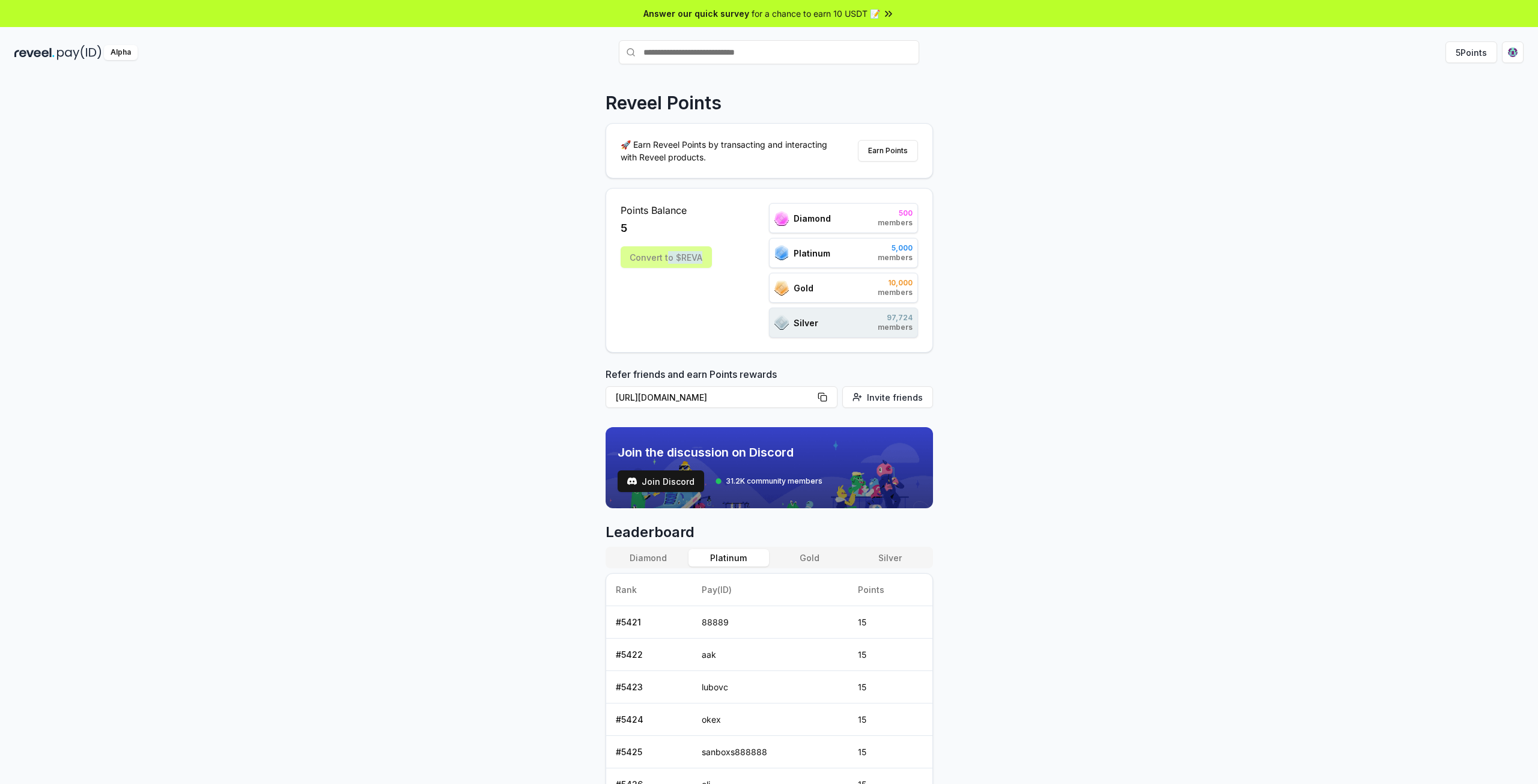
drag, startPoint x: 670, startPoint y: 254, endPoint x: 713, endPoint y: 259, distance: 43.3
click at [713, 259] on div "Points Balance 5 Convert to $REVA Diamond 500 members Platinum 5,000 members Go…" at bounding box center [769, 270] width 297 height 134
click at [656, 257] on div "Convert to $REVA" at bounding box center [666, 257] width 91 height 22
click at [707, 276] on div "Points Balance 5 Convert to $REVA" at bounding box center [666, 270] width 91 height 134
